Goal: Transaction & Acquisition: Purchase product/service

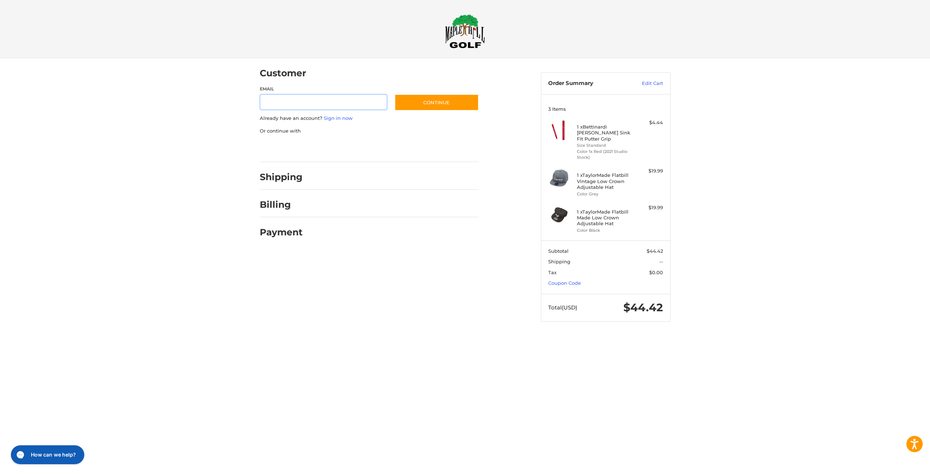
click at [316, 100] on input "Email" at bounding box center [324, 102] width 128 height 16
type input "**********"
click at [433, 106] on button "Continue" at bounding box center [436, 102] width 84 height 17
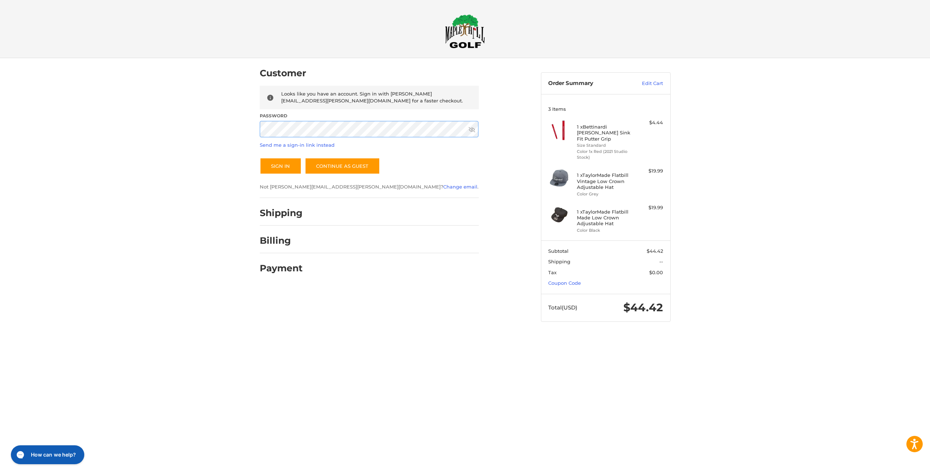
click at [260, 158] on button "Sign In" at bounding box center [281, 166] width 42 height 17
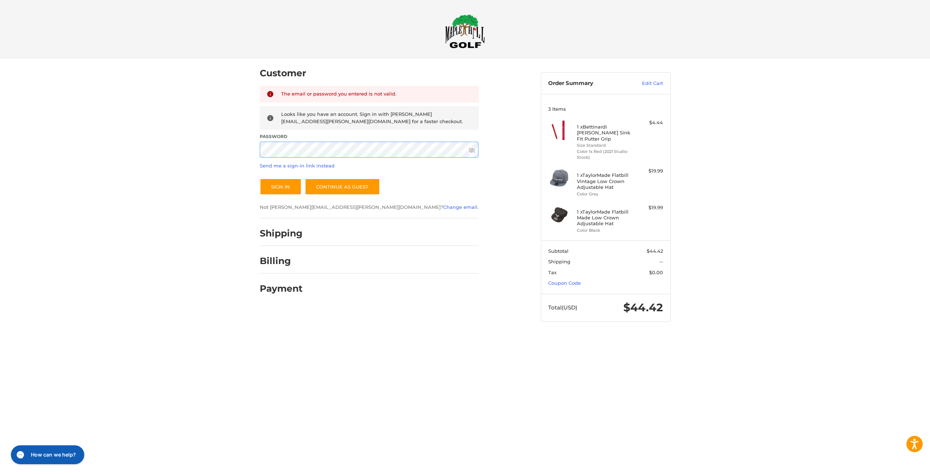
click at [260, 178] on button "Sign In" at bounding box center [281, 186] width 42 height 17
click at [167, 138] on div "Customer Returning Customer The email or password you entered is not valid. Loo…" at bounding box center [465, 197] width 930 height 278
click at [260, 178] on button "Sign In" at bounding box center [281, 186] width 42 height 17
drag, startPoint x: 289, startPoint y: 94, endPoint x: 333, endPoint y: 106, distance: 45.6
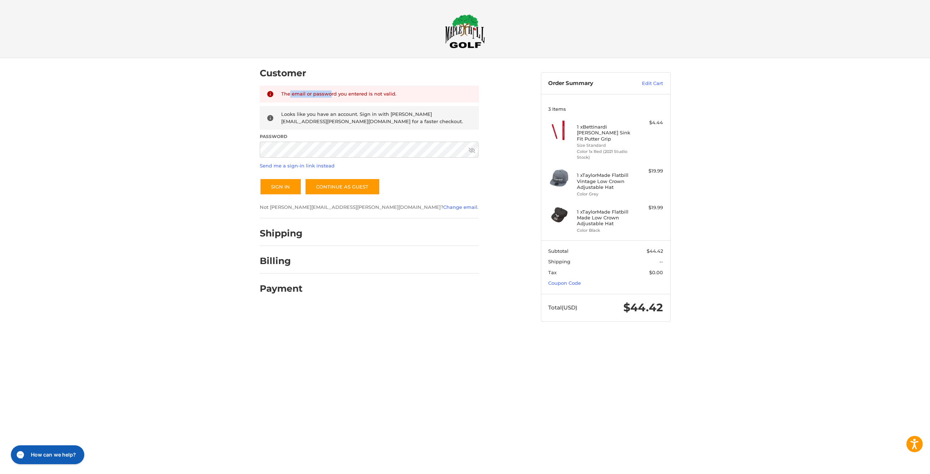
click at [336, 94] on div "The email or password you entered is not valid." at bounding box center [376, 94] width 191 height 8
click at [413, 303] on div "Customer Returning Customer The email or password you entered is not valid. Loo…" at bounding box center [465, 197] width 436 height 278
click at [283, 186] on button "Sign In" at bounding box center [281, 186] width 42 height 17
click at [288, 165] on link "Send me a sign-in link instead" at bounding box center [297, 166] width 75 height 6
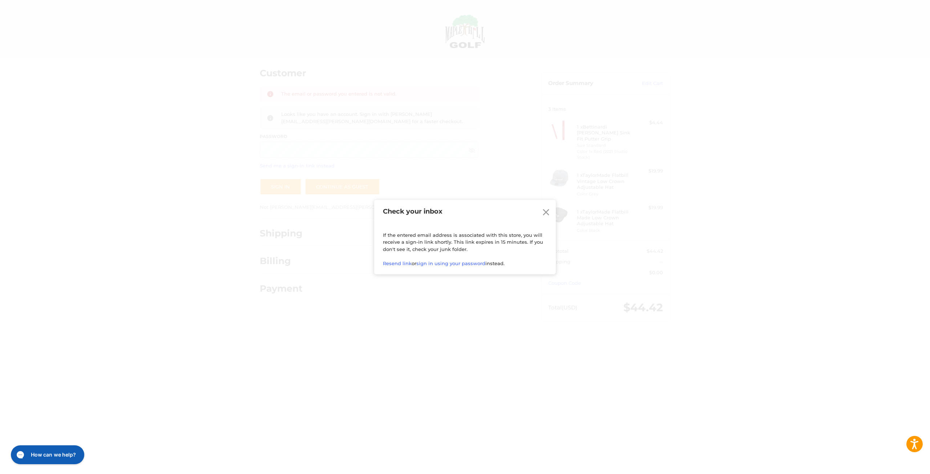
click at [543, 213] on icon at bounding box center [545, 212] width 11 height 11
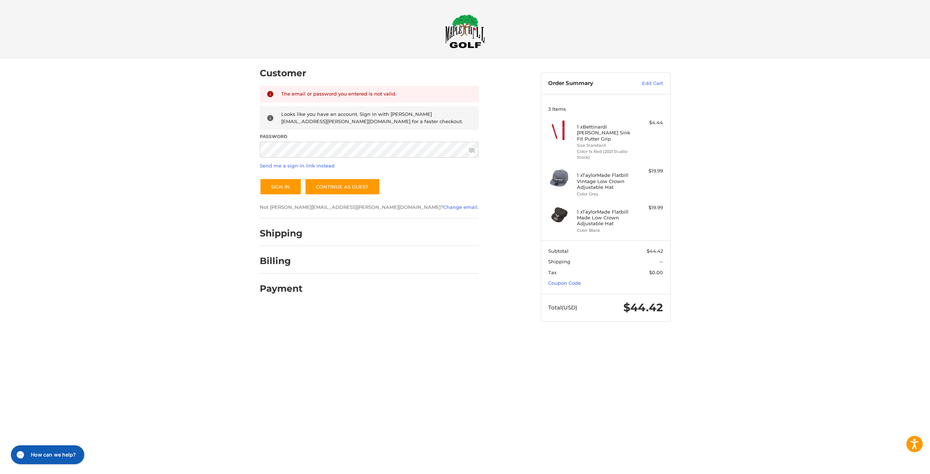
click at [592, 132] on h4 "1 x Bettinardi Lamkin Sink Fit Putter Grip" at bounding box center [605, 133] width 56 height 18
drag, startPoint x: 577, startPoint y: 124, endPoint x: 621, endPoint y: 131, distance: 44.9
click at [621, 131] on h4 "1 x Bettinardi Lamkin Sink Fit Putter Grip" at bounding box center [605, 133] width 56 height 18
copy h4 "1 x Bettinardi Lamkin Sink Fit Putter Grip"
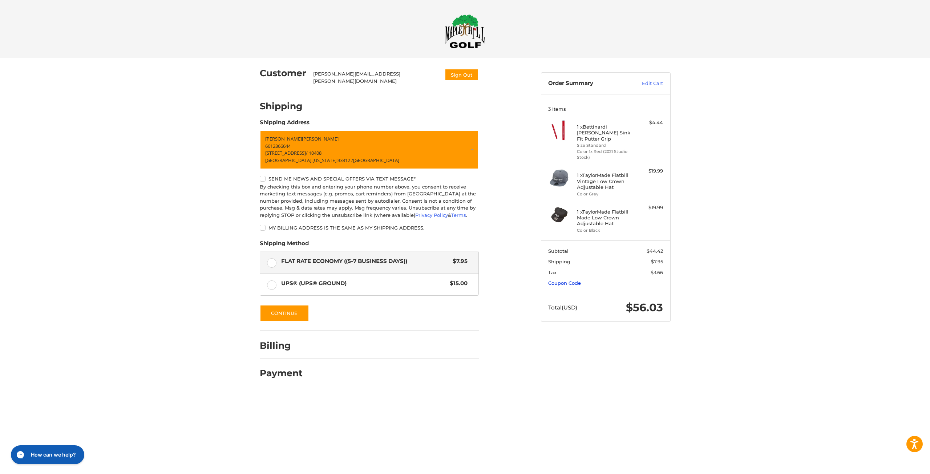
click at [572, 280] on link "Coupon Code" at bounding box center [564, 283] width 33 height 6
click at [605, 292] on input "Gift Certificate or Coupon Code" at bounding box center [584, 298] width 73 height 16
paste input "*****"
click at [644, 292] on button "Apply" at bounding box center [644, 298] width 38 height 16
click at [583, 291] on input "*****" at bounding box center [584, 298] width 73 height 16
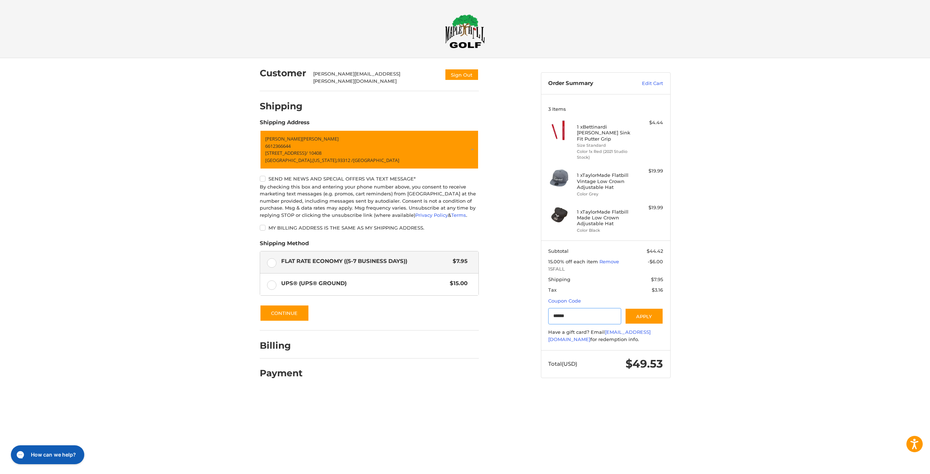
type input "******"
click at [281, 313] on button "Continue" at bounding box center [284, 313] width 49 height 17
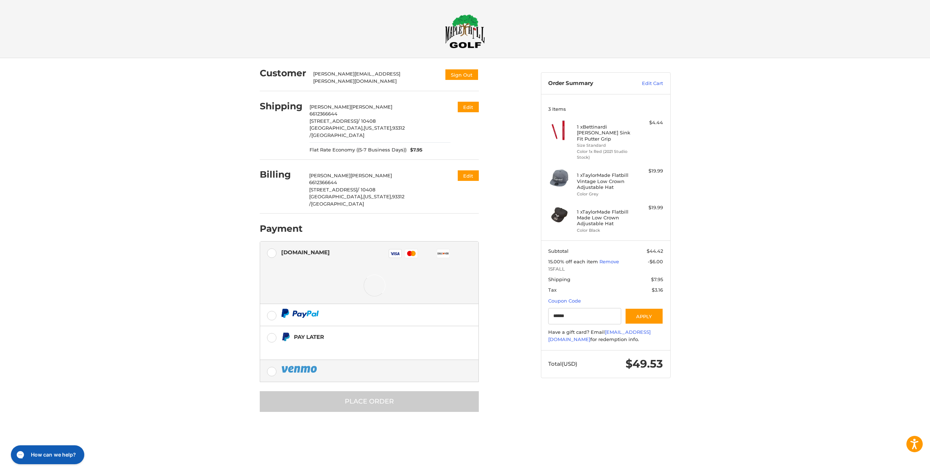
click at [283, 365] on img at bounding box center [299, 369] width 37 height 9
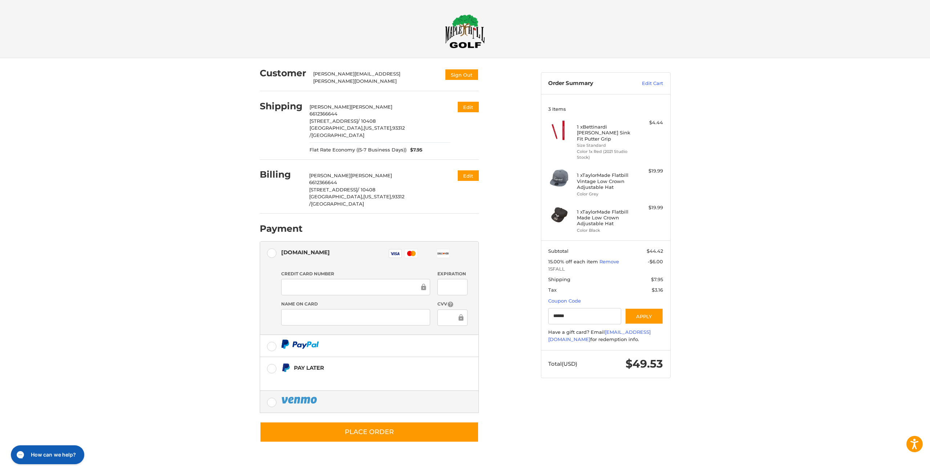
click at [272, 391] on label at bounding box center [369, 402] width 218 height 22
